Goal: Task Accomplishment & Management: Use online tool/utility

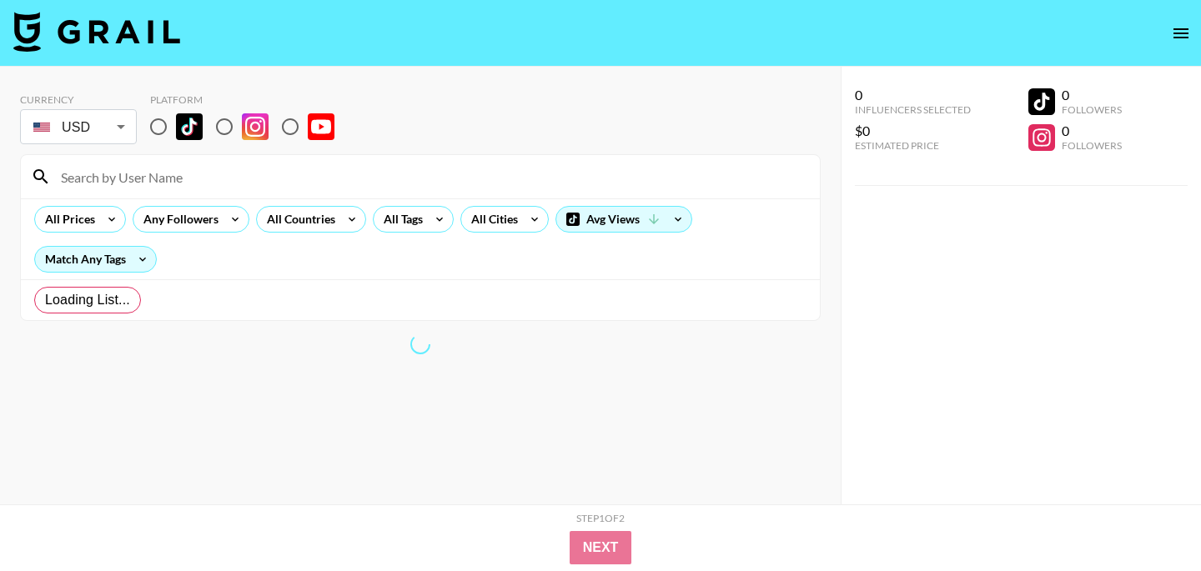
radio input "true"
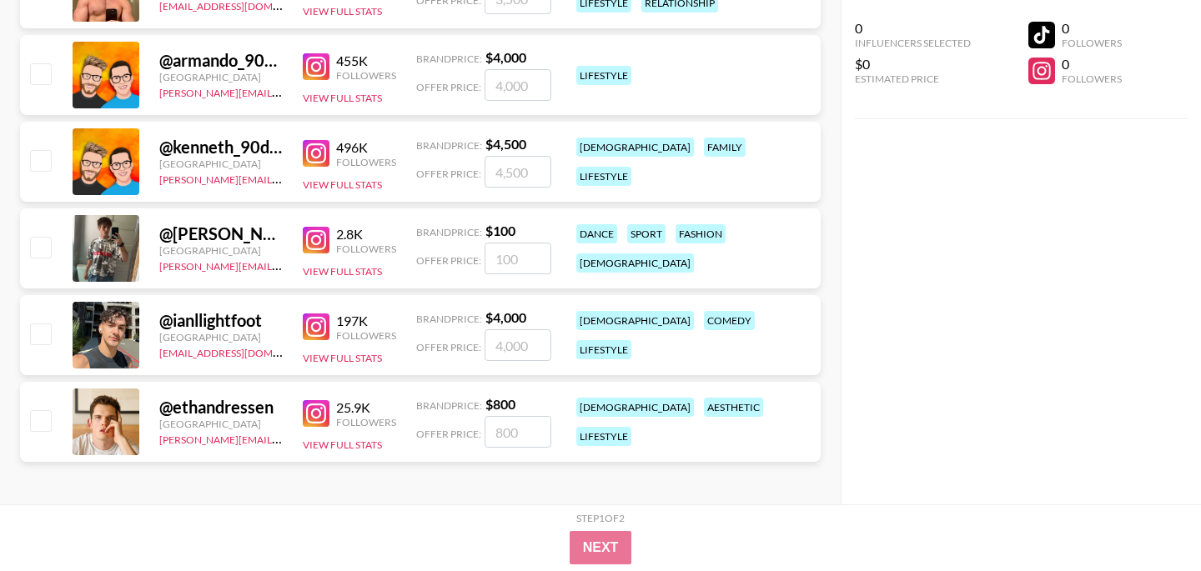
scroll to position [910, 0]
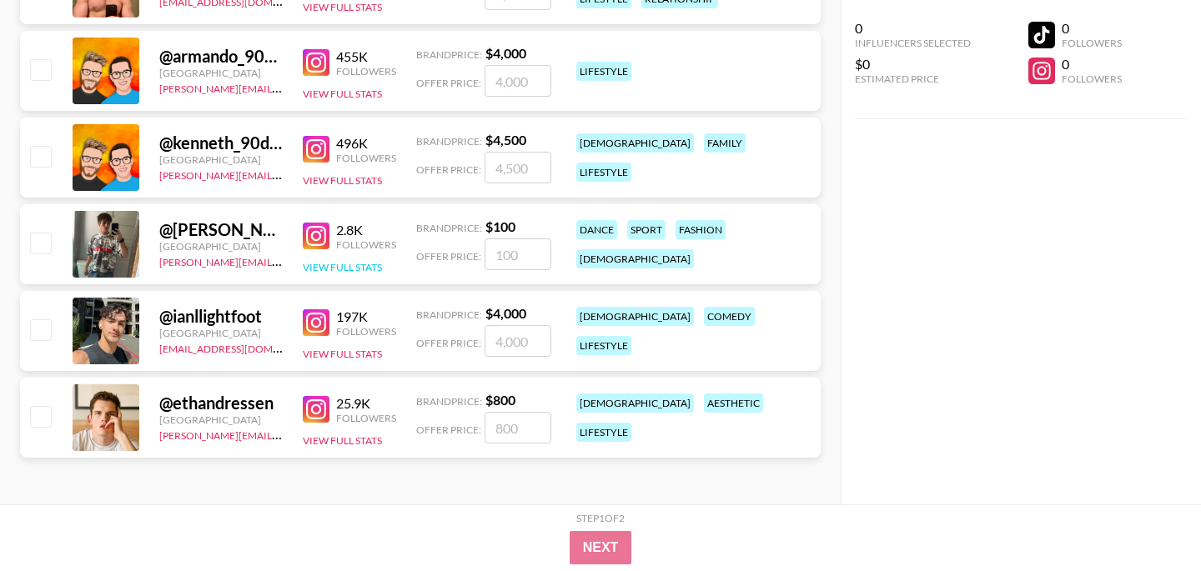
click at [325, 263] on button "View Full Stats" at bounding box center [342, 267] width 79 height 13
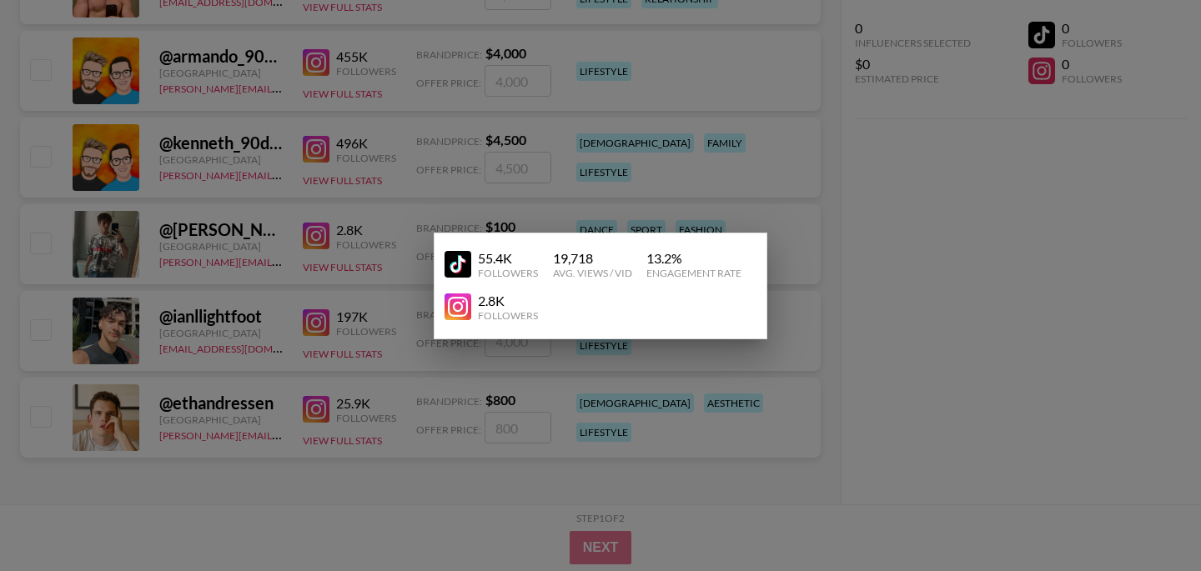
click at [318, 238] on div at bounding box center [600, 285] width 1201 height 571
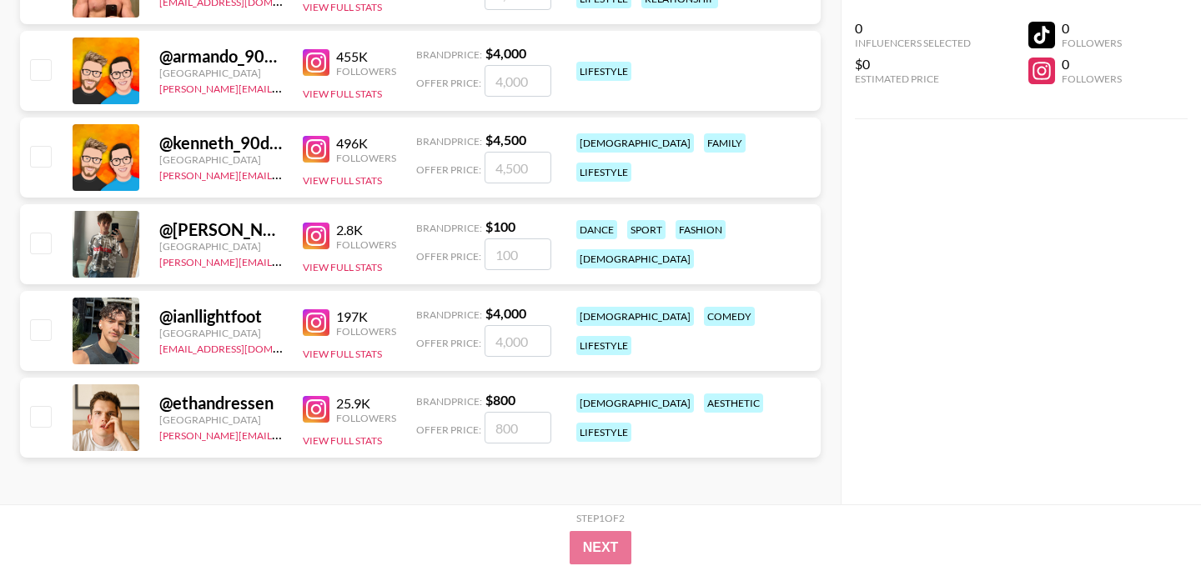
click at [326, 235] on img at bounding box center [316, 236] width 27 height 27
click at [315, 70] on img at bounding box center [316, 62] width 27 height 27
click at [315, 148] on img at bounding box center [316, 149] width 27 height 27
